Goal: Check status: Check status

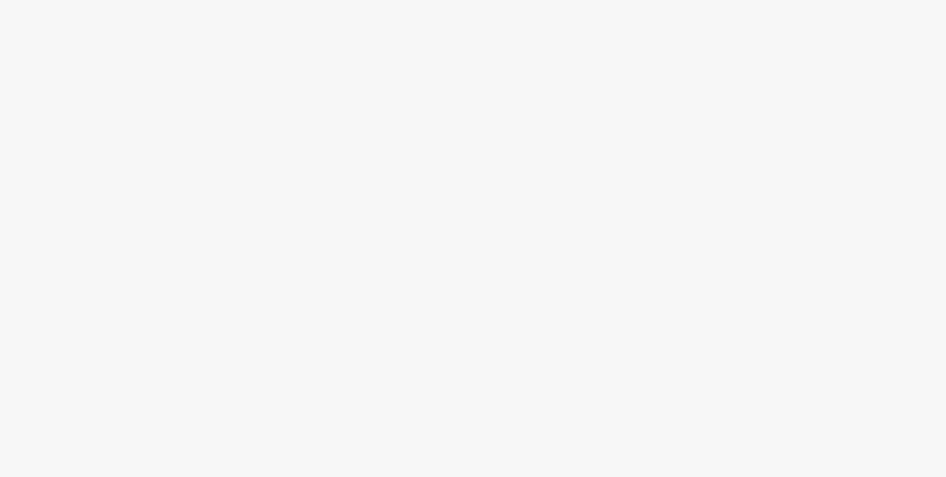
click at [449, 110] on body at bounding box center [473, 238] width 946 height 477
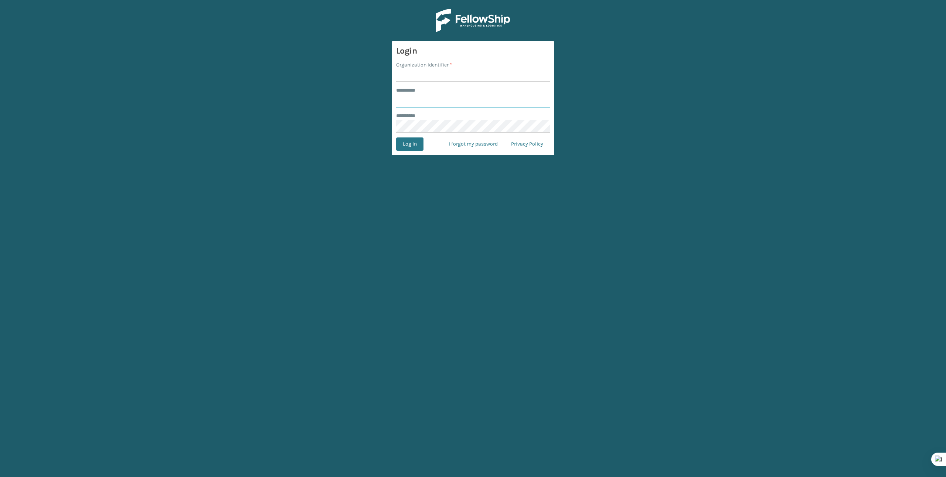
type input "*******"
click at [507, 81] on input "Organization Identifier *" at bounding box center [473, 75] width 154 height 13
type input "Brightech"
click at [407, 146] on button "Log In" at bounding box center [409, 144] width 27 height 13
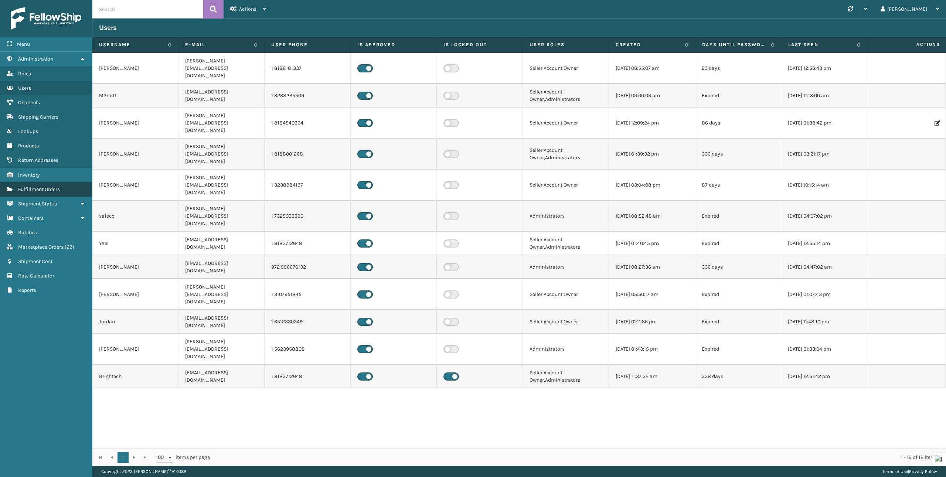
click at [36, 193] on link "Fulfillment Orders" at bounding box center [46, 189] width 92 height 14
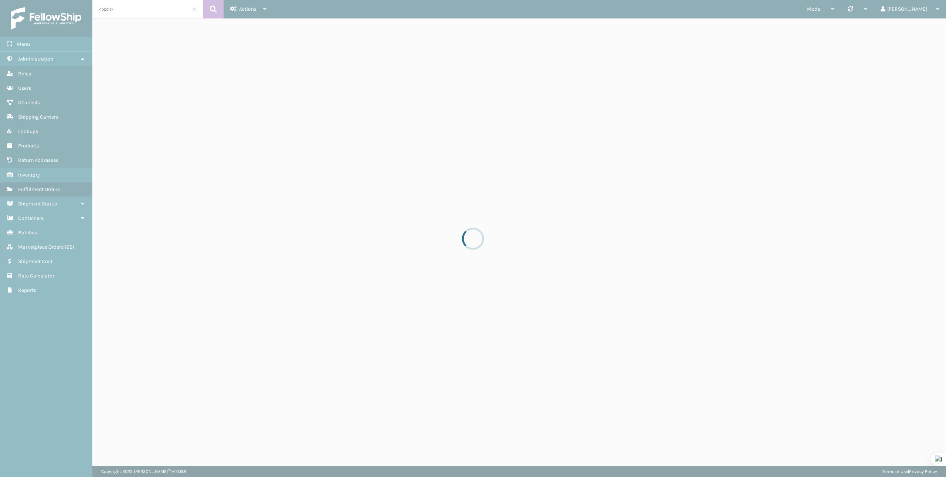
click at [145, 11] on div at bounding box center [473, 238] width 946 height 477
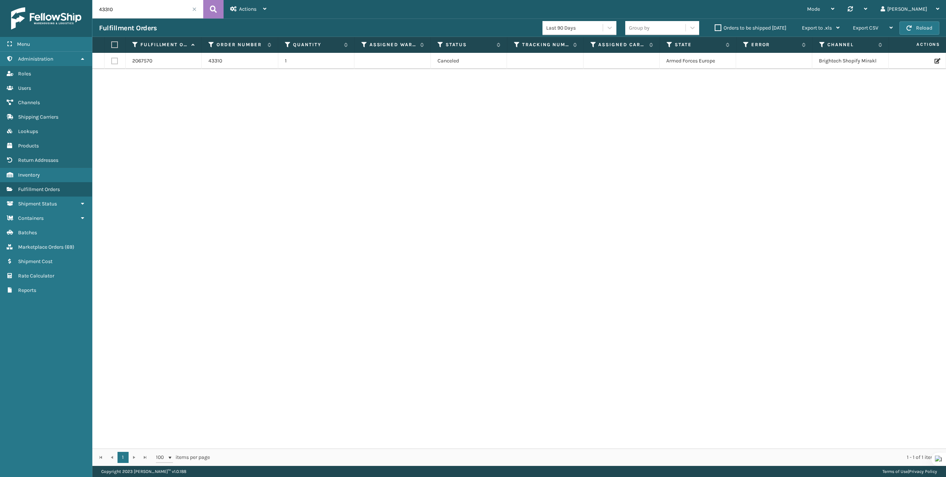
click at [141, 11] on input "43310" at bounding box center [147, 9] width 111 height 18
paste input "294955133"
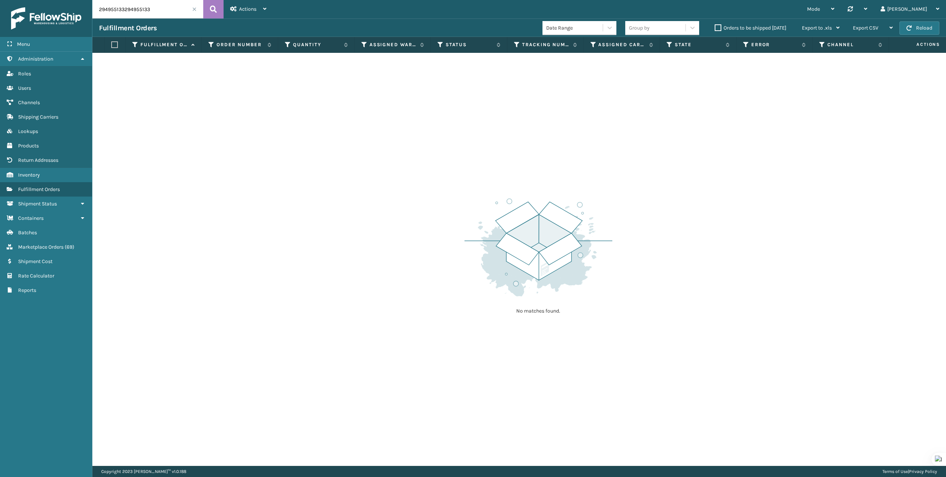
click at [140, 8] on input "294955133294955133" at bounding box center [147, 9] width 111 height 18
type input "294955133"
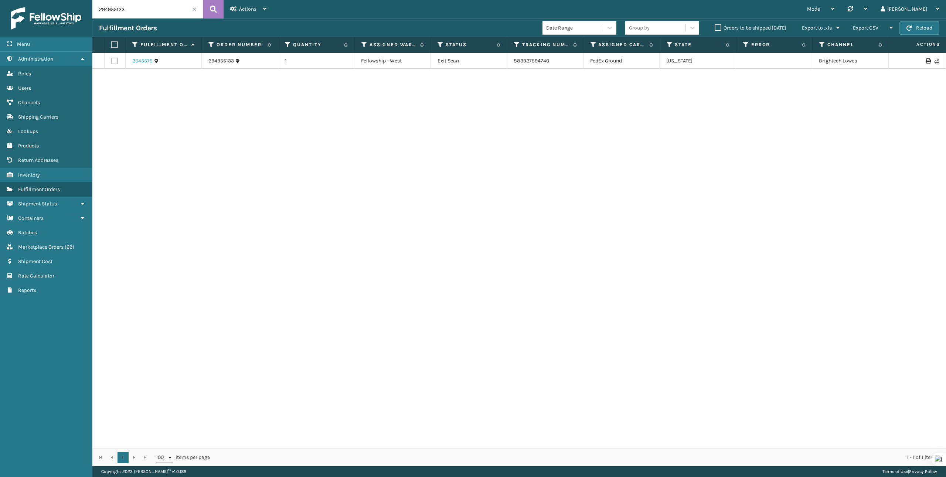
click at [141, 60] on link "2045575" at bounding box center [142, 60] width 20 height 7
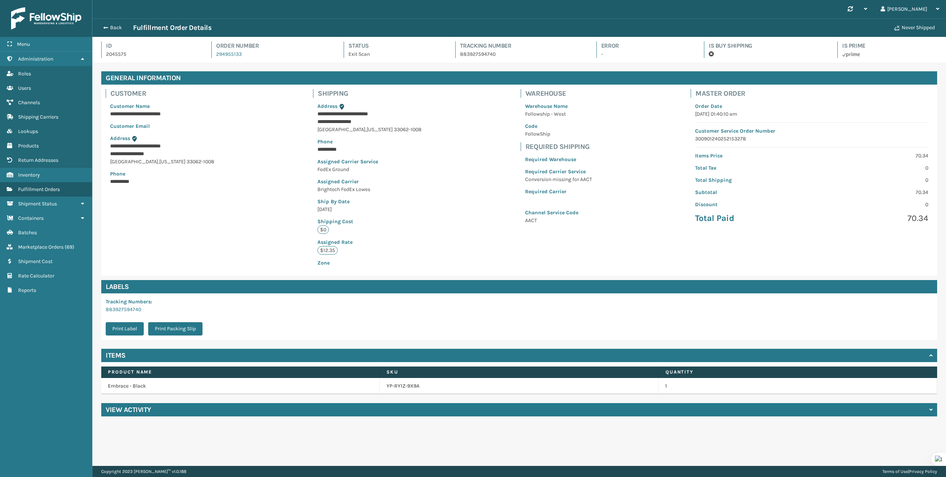
scroll to position [18, 854]
click at [112, 30] on button "Back" at bounding box center [116, 27] width 34 height 7
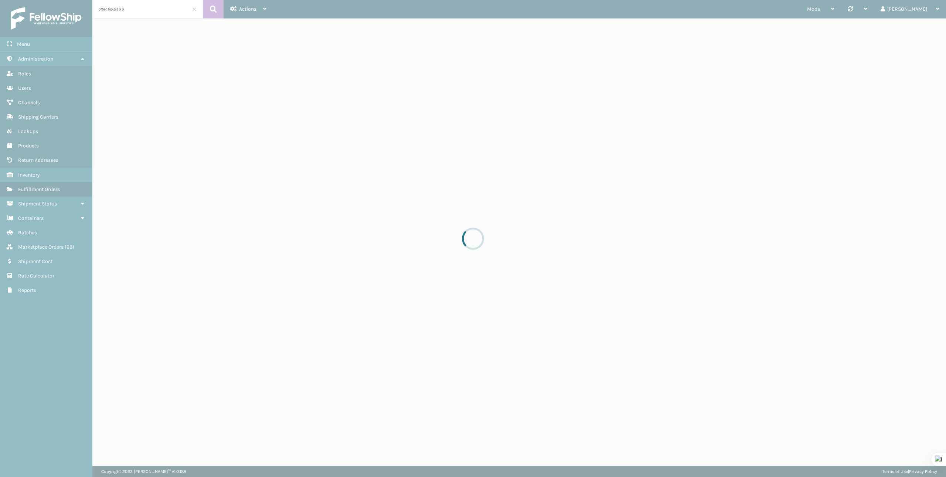
click at [145, 14] on div at bounding box center [473, 238] width 946 height 477
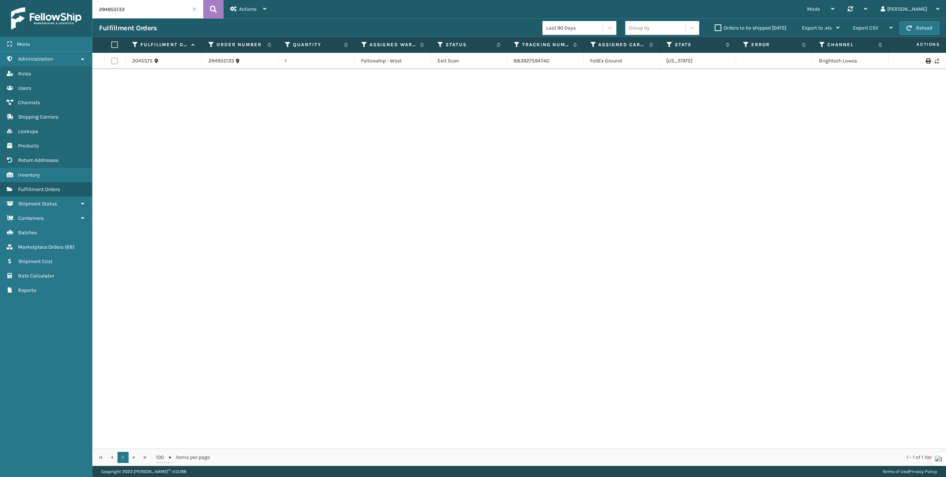
click at [146, 10] on input "294955133" at bounding box center [147, 9] width 111 height 18
paste input "5195895"
click at [148, 14] on input "295195895" at bounding box center [147, 9] width 111 height 18
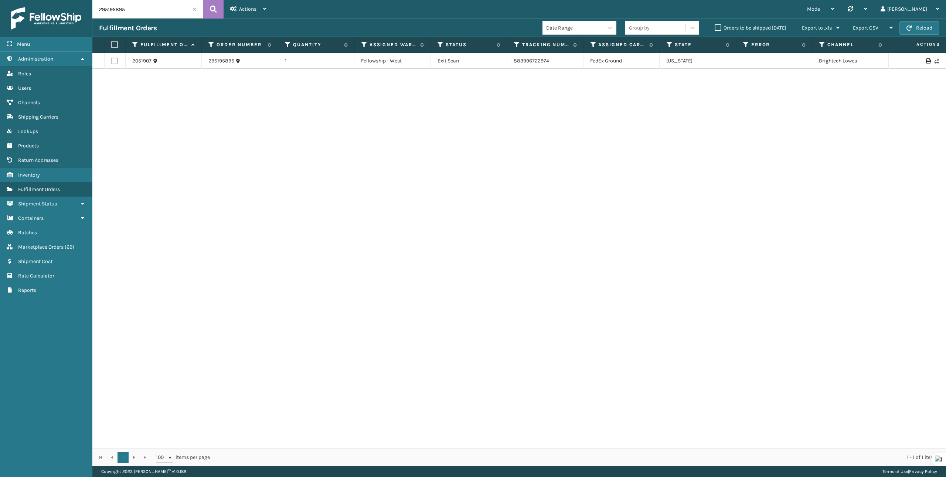
click at [148, 14] on input "295195895" at bounding box center [147, 9] width 111 height 18
paste input "292020"
click at [163, 4] on input "295292020" at bounding box center [147, 9] width 111 height 18
click at [162, 4] on input "295292020" at bounding box center [147, 9] width 111 height 18
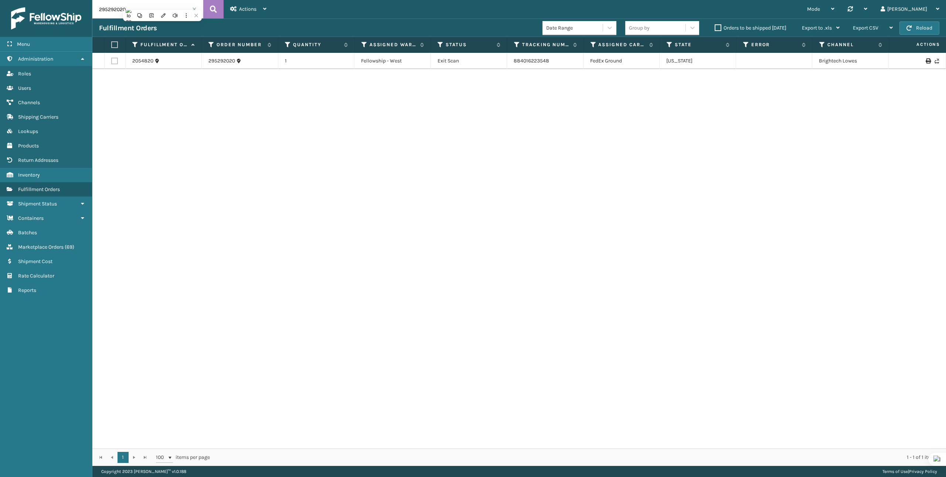
click at [162, 4] on input "295292020" at bounding box center [147, 9] width 111 height 18
paste input "131756"
click at [142, 17] on input "295131756" at bounding box center [147, 9] width 111 height 18
click at [142, 16] on input "295131756" at bounding box center [147, 9] width 111 height 18
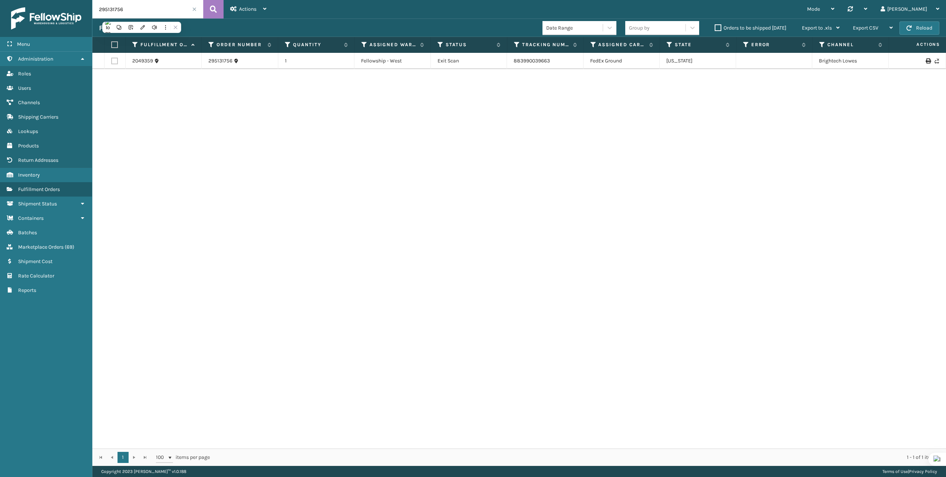
paste input "220181"
click at [167, 9] on input "295220181" at bounding box center [147, 9] width 111 height 18
click at [167, 8] on input "295220181" at bounding box center [147, 9] width 111 height 18
paste input "45981"
copy link "884101582957"
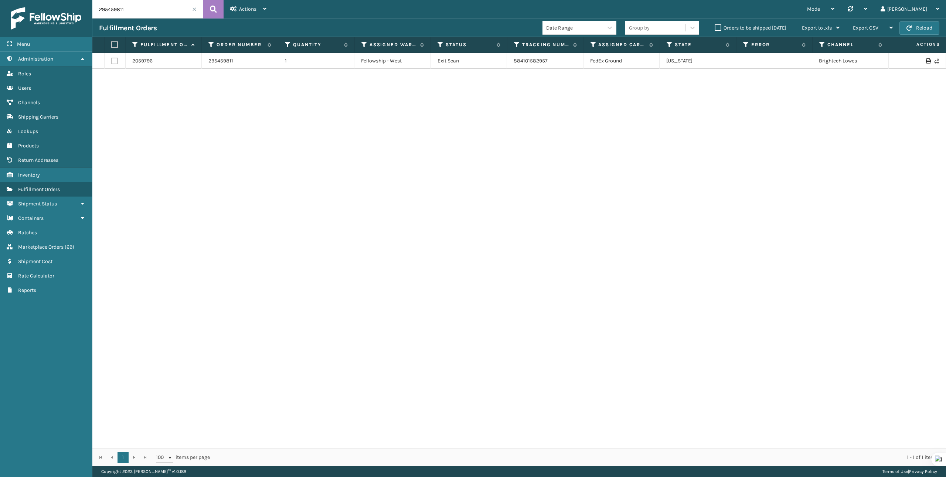
click at [174, 13] on input "295459811" at bounding box center [147, 9] width 111 height 18
click at [174, 12] on input "295459811" at bounding box center [147, 9] width 111 height 18
paste input "5180"
click at [138, 14] on input "295455180" at bounding box center [147, 9] width 111 height 18
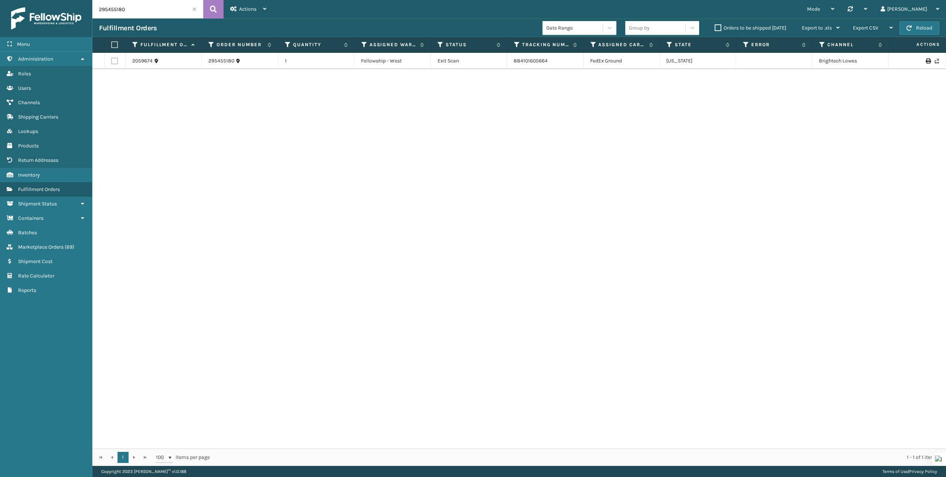
click at [138, 14] on input "295455180" at bounding box center [147, 9] width 111 height 18
paste input "4332"
type input "43320"
click at [143, 67] on link "2068107" at bounding box center [142, 64] width 20 height 7
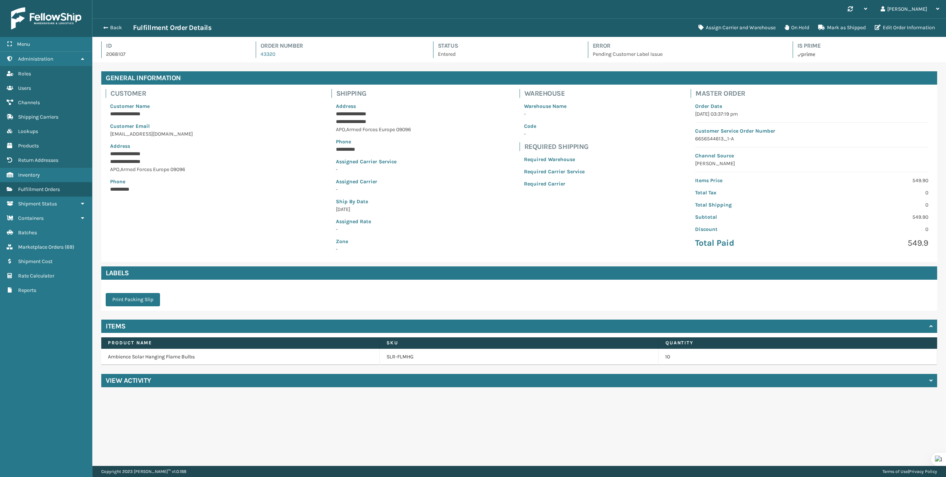
scroll to position [18, 854]
click at [709, 134] on p "Customer Service Order Number" at bounding box center [811, 131] width 233 height 8
click at [707, 139] on p "6656544613_1-A" at bounding box center [811, 139] width 233 height 8
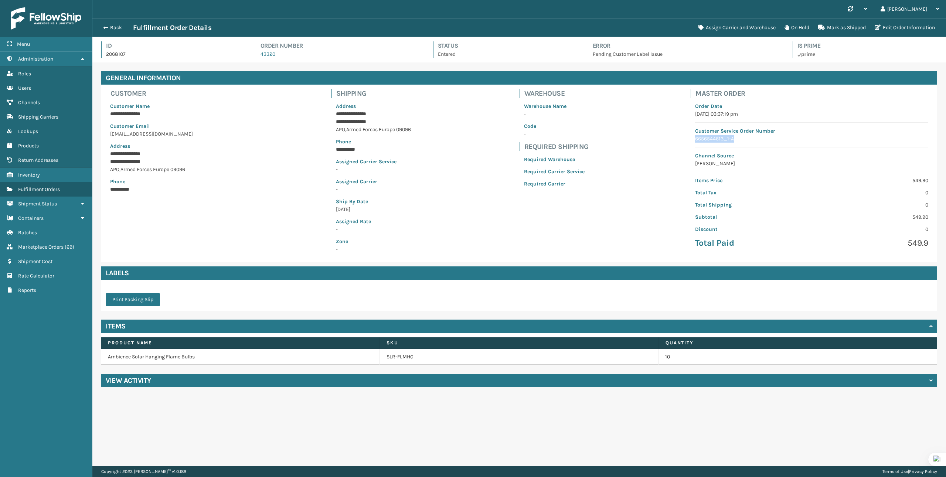
copy p "6656544613_1-A"
